Goal: Navigation & Orientation: Understand site structure

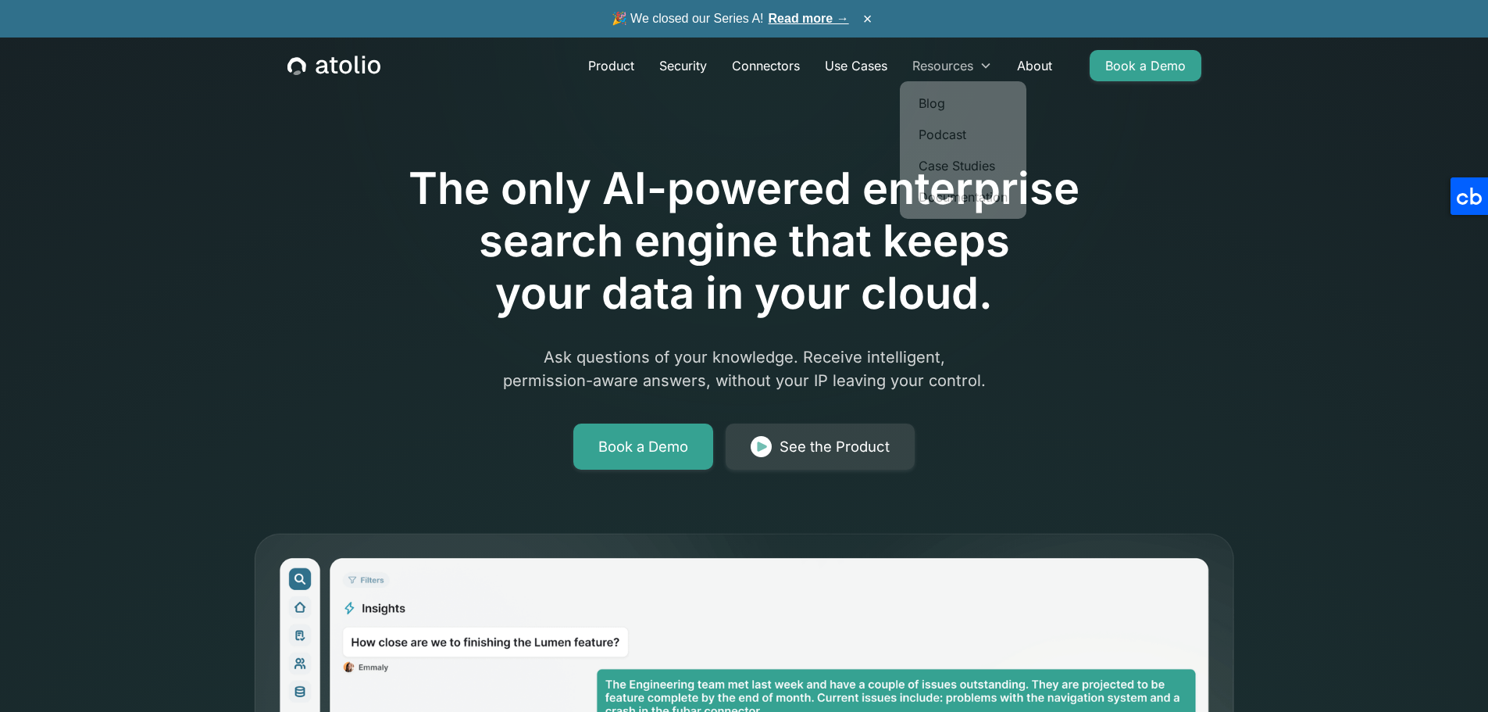
click at [965, 60] on div "Resources" at bounding box center [942, 65] width 61 height 19
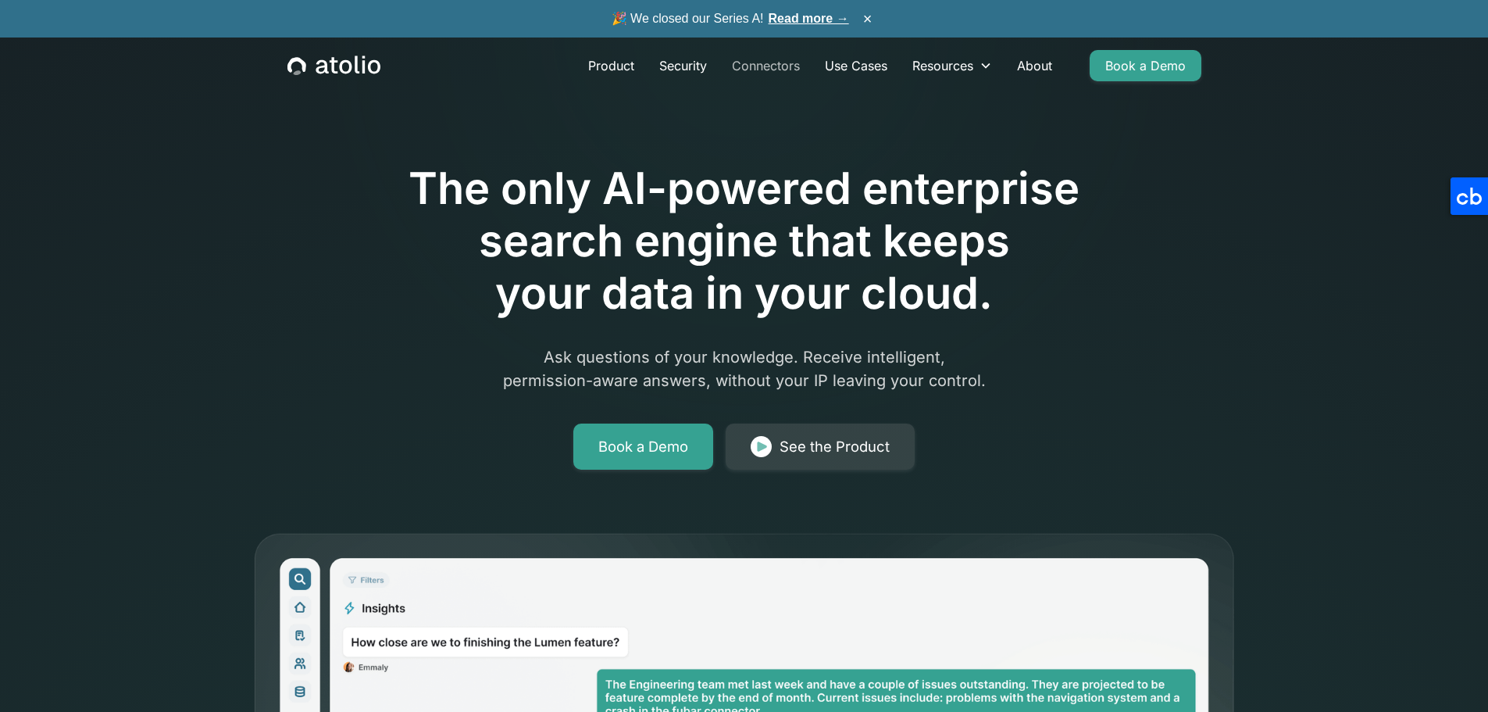
click at [769, 65] on link "Connectors" at bounding box center [765, 65] width 93 height 31
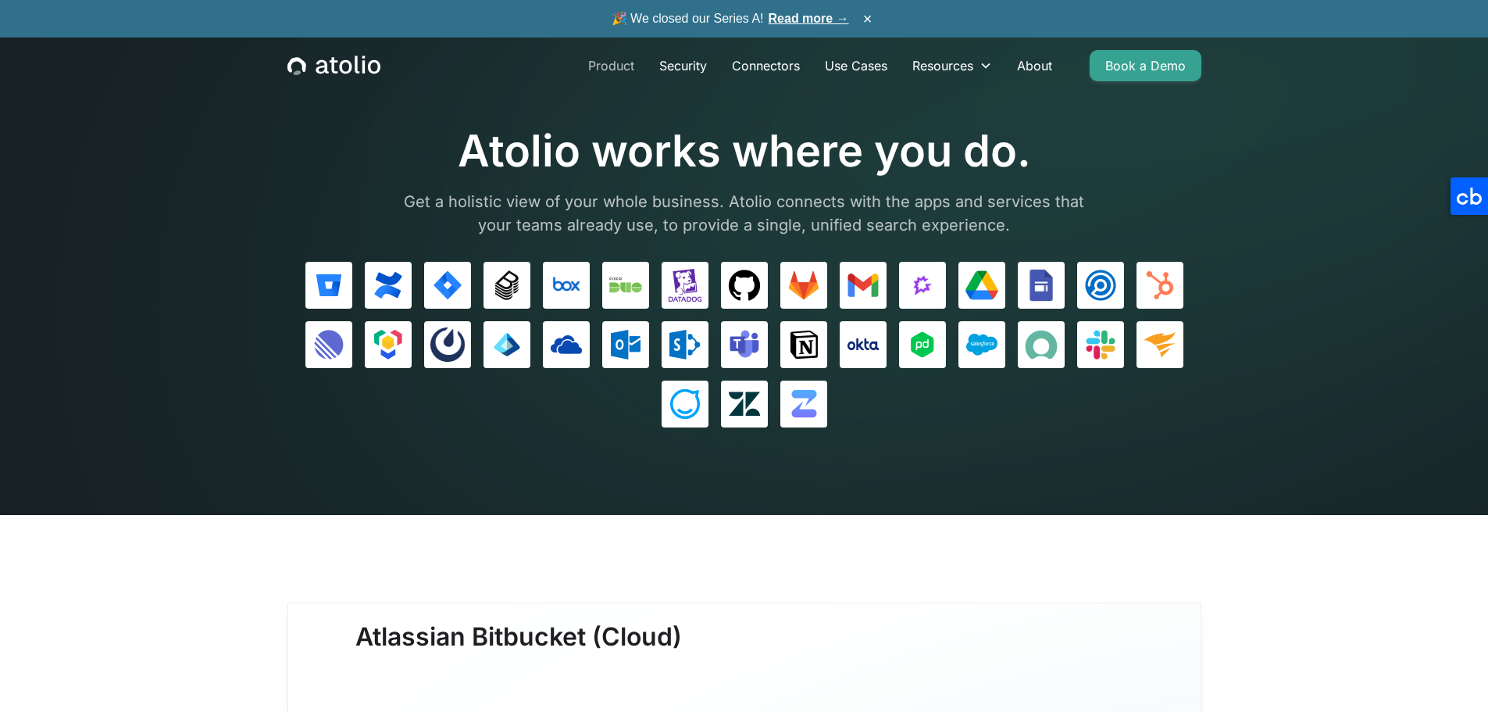
click at [622, 62] on link "Product" at bounding box center [611, 65] width 71 height 31
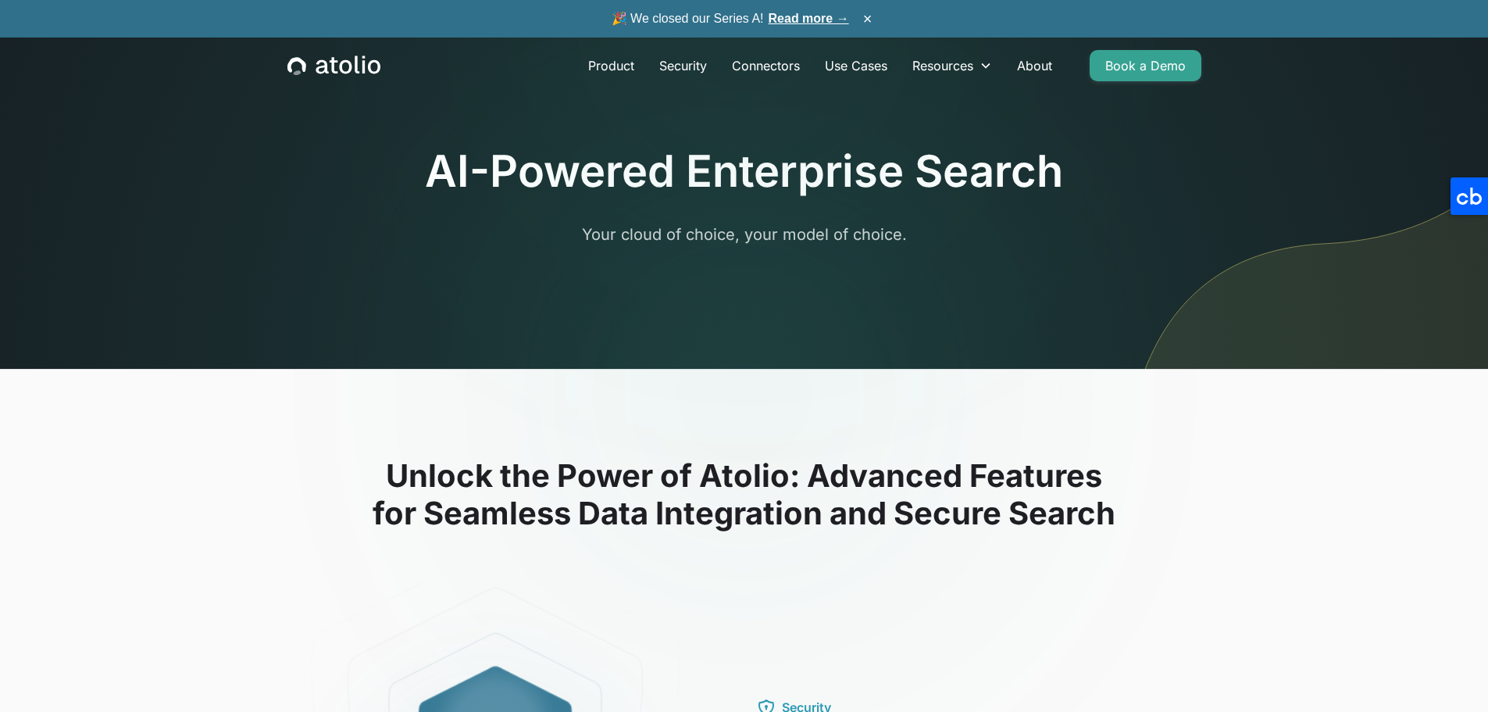
click at [340, 64] on icon "home" at bounding box center [345, 67] width 12 height 14
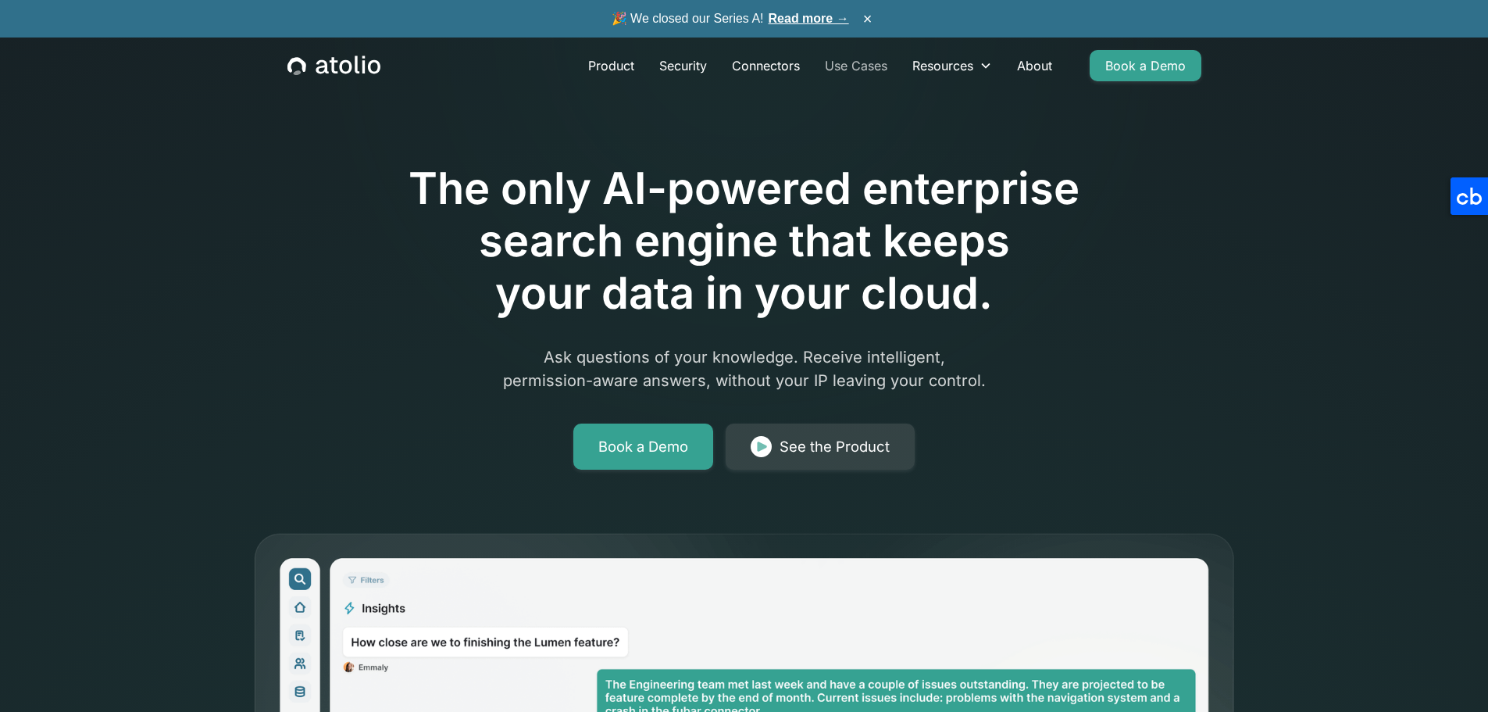
click at [840, 62] on link "Use Cases" at bounding box center [855, 65] width 87 height 31
